Goal: Task Accomplishment & Management: Complete application form

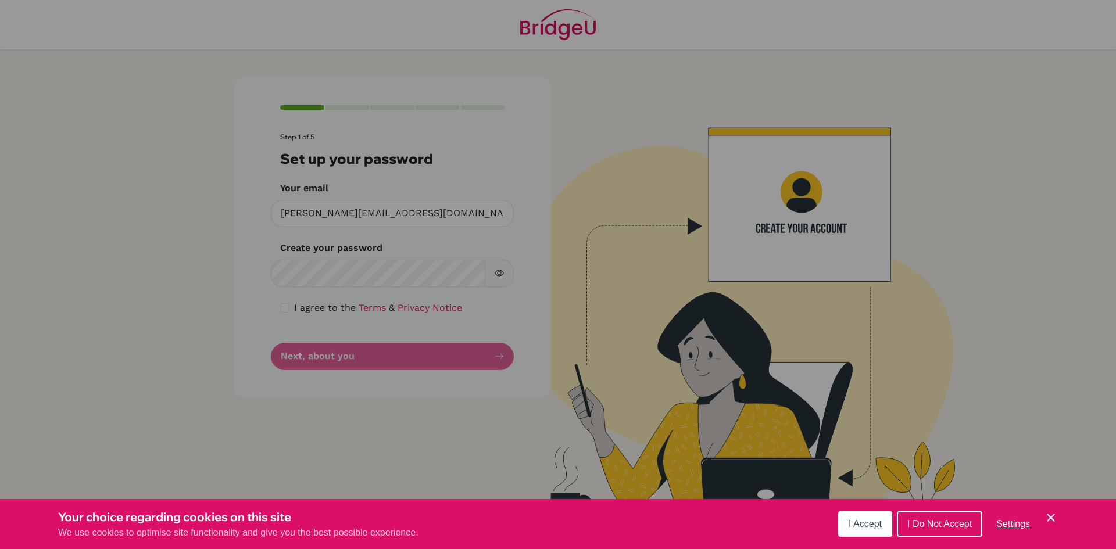
click at [381, 276] on div "Cookie Preferences" at bounding box center [558, 274] width 1116 height 549
drag, startPoint x: 737, startPoint y: 280, endPoint x: 729, endPoint y: 290, distance: 12.0
click at [737, 281] on div "Cookie Preferences" at bounding box center [558, 274] width 1116 height 549
drag, startPoint x: 363, startPoint y: 326, endPoint x: 627, endPoint y: 477, distance: 303.9
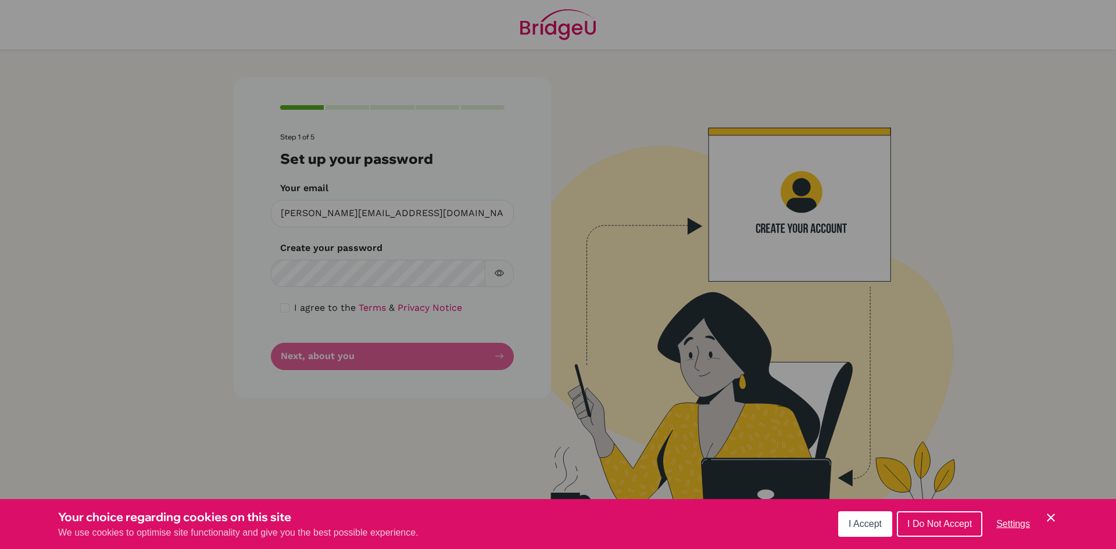
click at [391, 349] on div "Cookie Preferences" at bounding box center [558, 274] width 1116 height 549
click at [879, 524] on span "I Accept" at bounding box center [865, 524] width 33 height 10
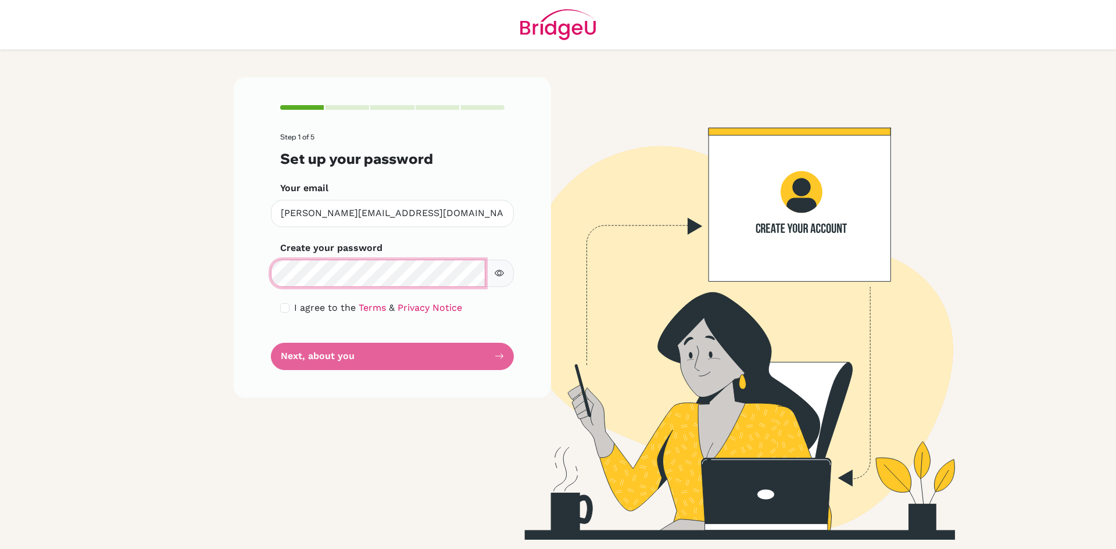
click at [251, 272] on div "Step 1 of 5 Set up your password Your email [PERSON_NAME][EMAIL_ADDRESS][DOMAIN…" at bounding box center [392, 237] width 317 height 320
click at [373, 358] on form "Step 1 of 5 Set up your password Your email [PERSON_NAME][EMAIL_ADDRESS][DOMAIN…" at bounding box center [392, 251] width 224 height 237
click at [499, 359] on form "Step 1 of 5 Set up your password Your email [PERSON_NAME][EMAIL_ADDRESS][DOMAIN…" at bounding box center [392, 251] width 224 height 237
click at [472, 353] on form "Step 1 of 5 Set up your password Your email [PERSON_NAME][EMAIL_ADDRESS][DOMAIN…" at bounding box center [392, 251] width 224 height 237
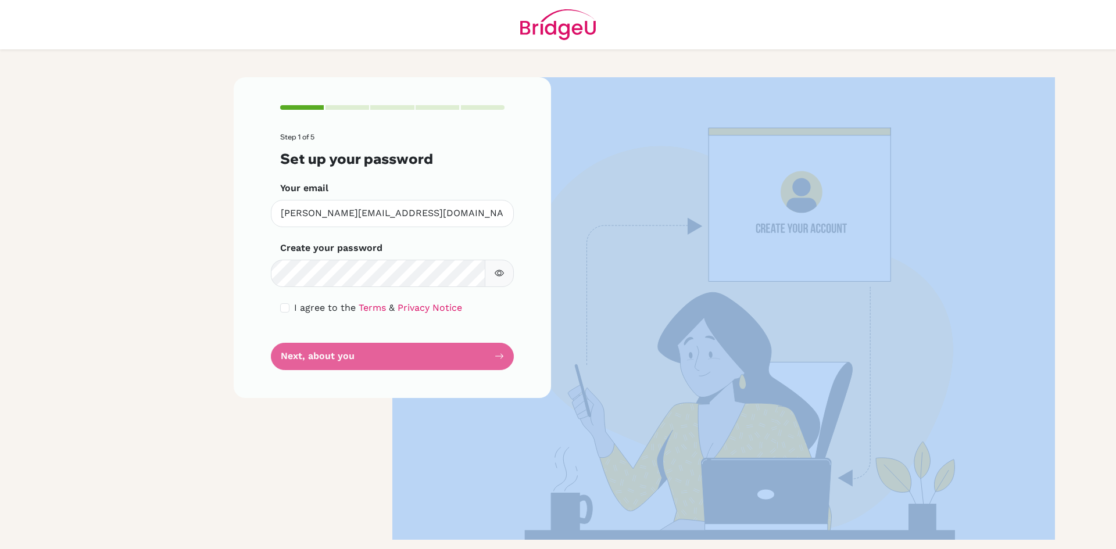
drag, startPoint x: 472, startPoint y: 353, endPoint x: 450, endPoint y: 352, distance: 21.5
click at [470, 353] on form "Step 1 of 5 Set up your password Your email [PERSON_NAME][EMAIL_ADDRESS][DOMAIN…" at bounding box center [392, 251] width 224 height 237
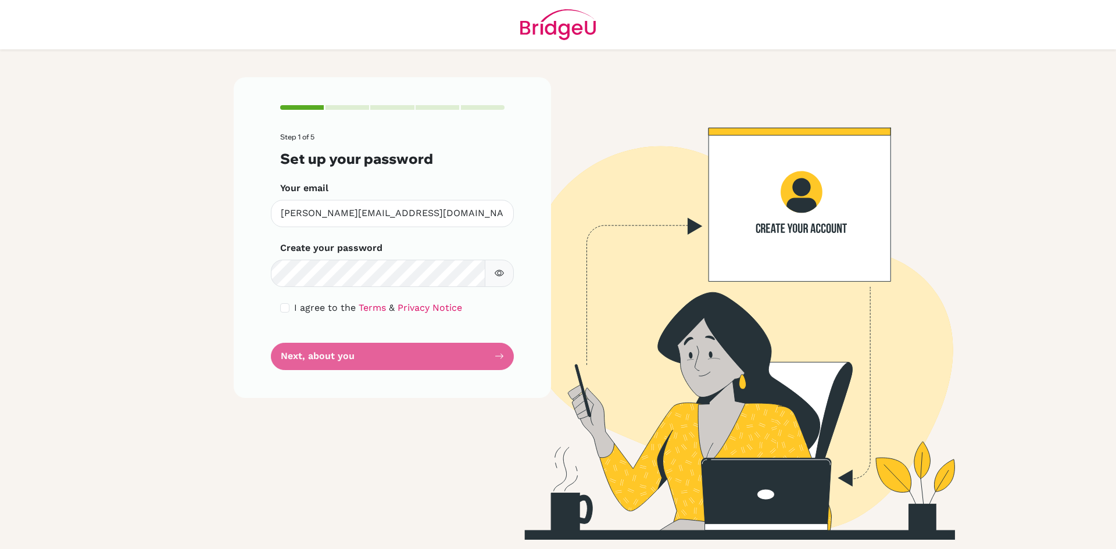
click at [449, 352] on form "Step 1 of 5 Set up your password Your email [PERSON_NAME][EMAIL_ADDRESS][DOMAIN…" at bounding box center [392, 251] width 224 height 237
click at [417, 354] on form "Step 1 of 5 Set up your password Your email [PERSON_NAME][EMAIL_ADDRESS][DOMAIN…" at bounding box center [392, 251] width 224 height 237
click at [382, 349] on form "Step 1 of 5 Set up your password Your email [PERSON_NAME][EMAIL_ADDRESS][DOMAIN…" at bounding box center [392, 251] width 224 height 237
click at [276, 306] on div "Step 1 of 5 Set up your password Your email [PERSON_NAME][EMAIL_ADDRESS][DOMAIN…" at bounding box center [392, 237] width 317 height 320
click at [286, 309] on input "checkbox" at bounding box center [284, 308] width 9 height 9
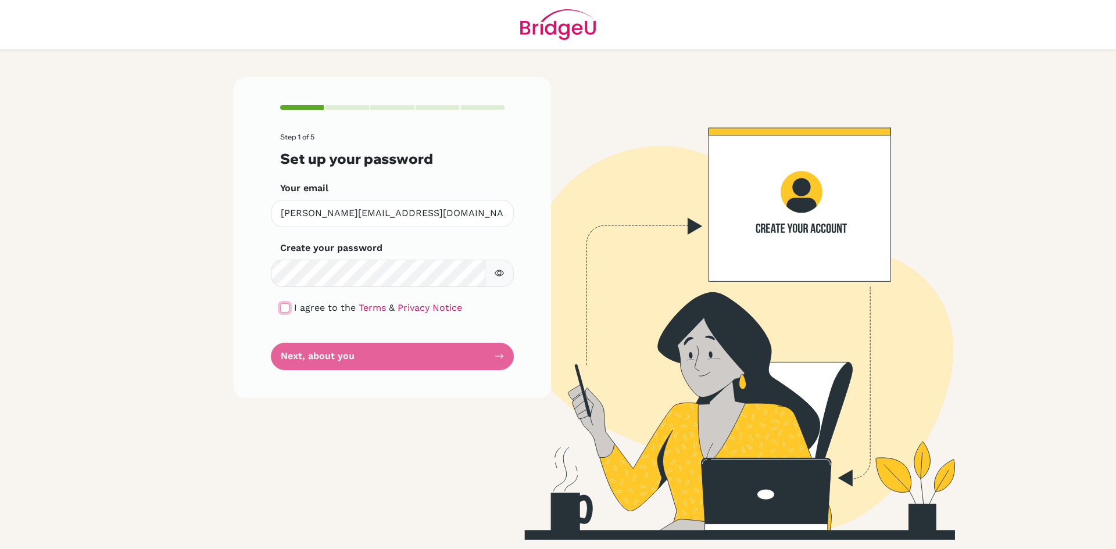
checkbox input "true"
click at [309, 365] on button "Next, about you" at bounding box center [392, 356] width 243 height 27
